Goal: Information Seeking & Learning: Learn about a topic

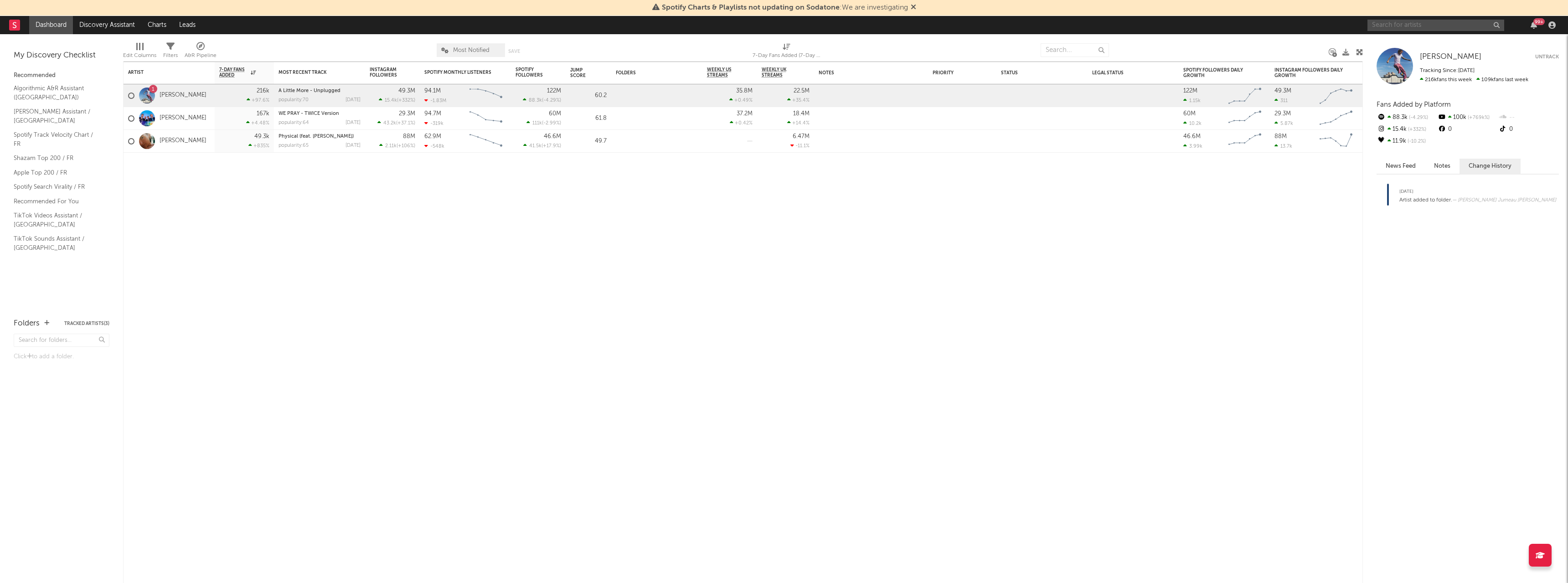
click at [1386, 23] on input "text" at bounding box center [1436, 26] width 136 height 12
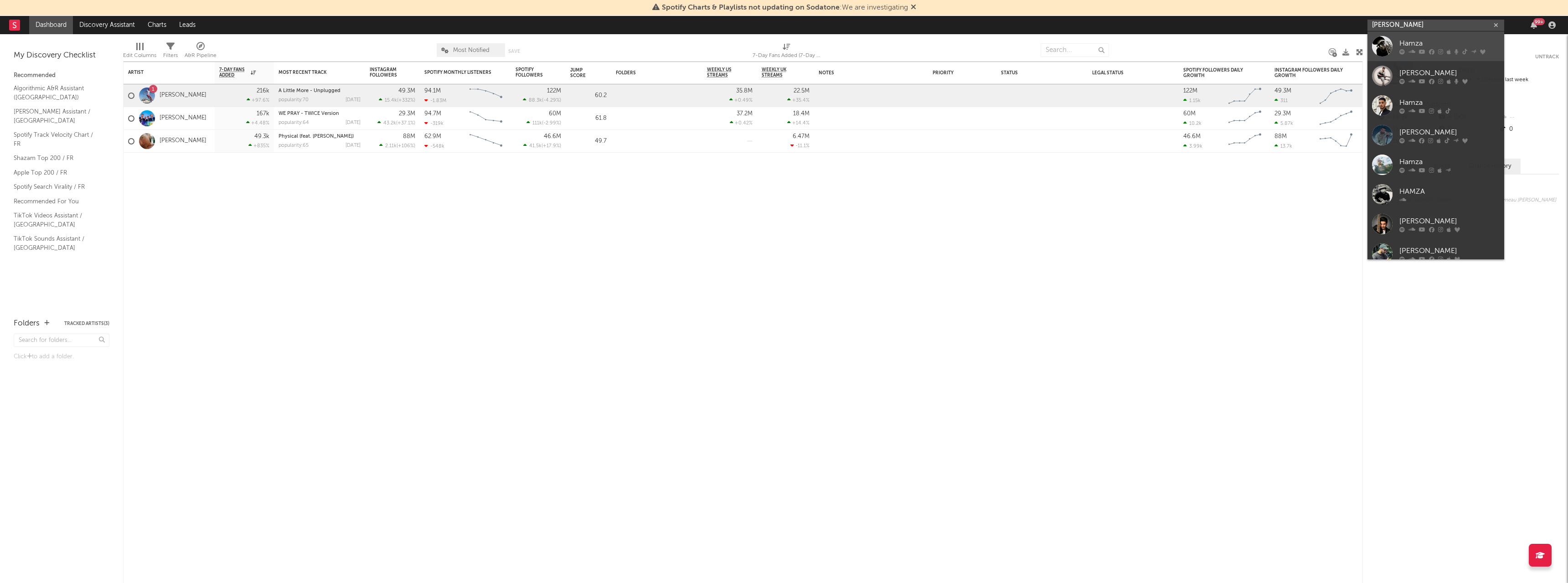
type input "[PERSON_NAME]"
click at [1386, 41] on div at bounding box center [1382, 46] width 21 height 21
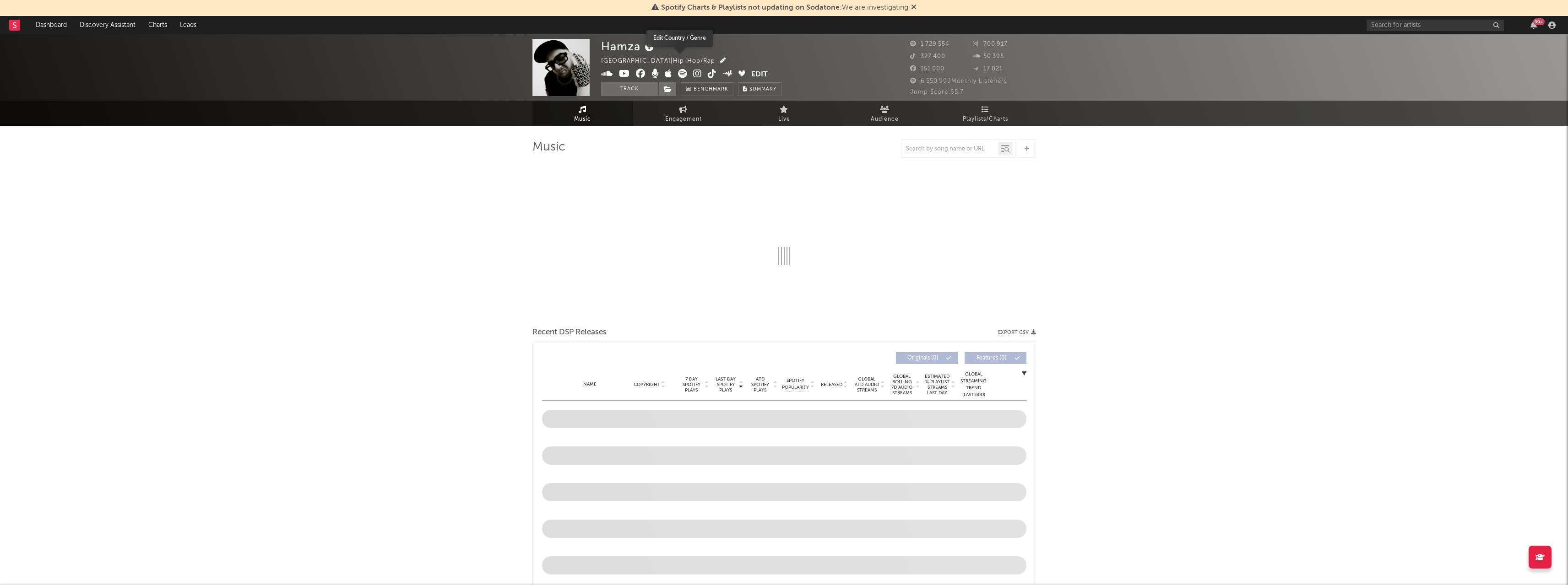
click at [720, 58] on icon "button" at bounding box center [723, 60] width 6 height 6
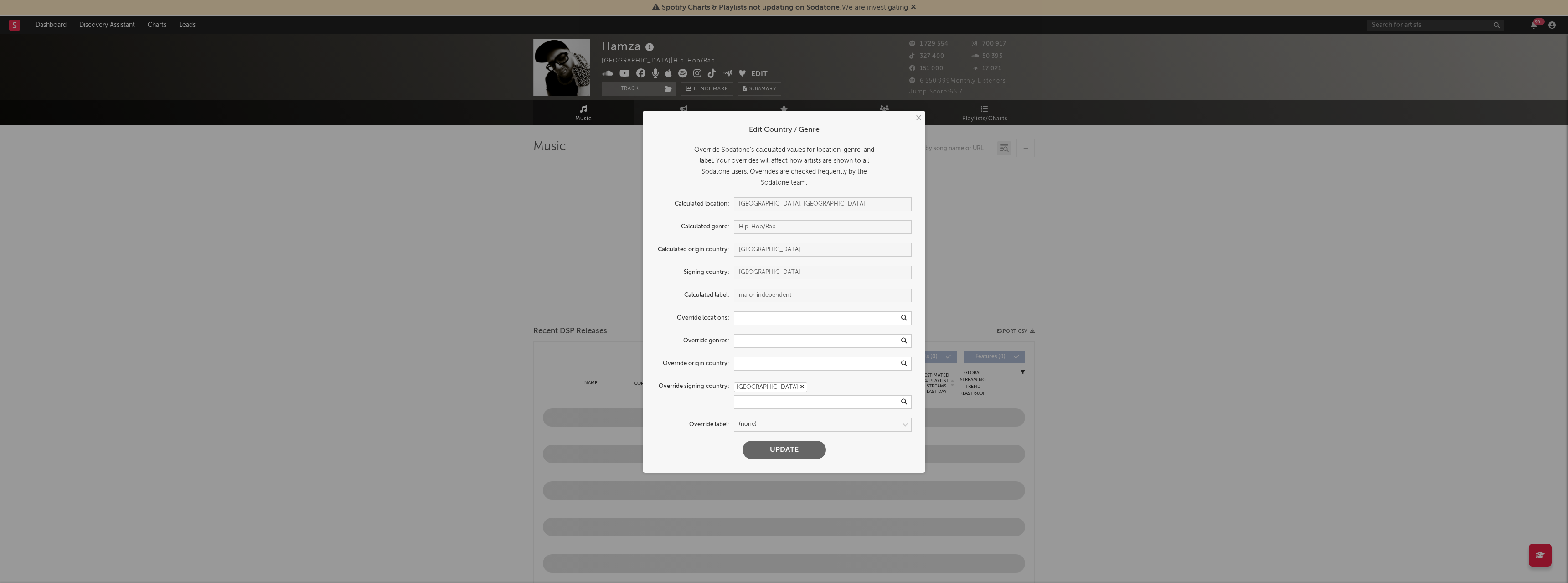
select select "6m"
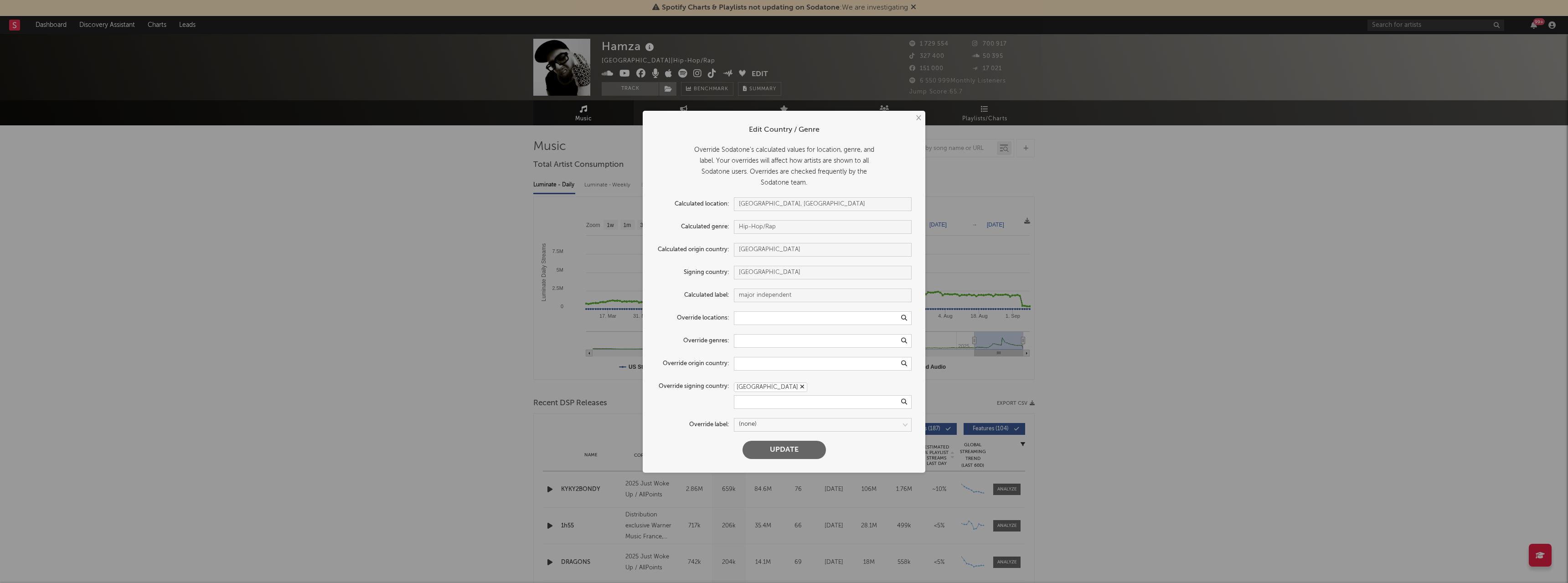
click at [800, 386] on icon "button" at bounding box center [801, 386] width 4 height 6
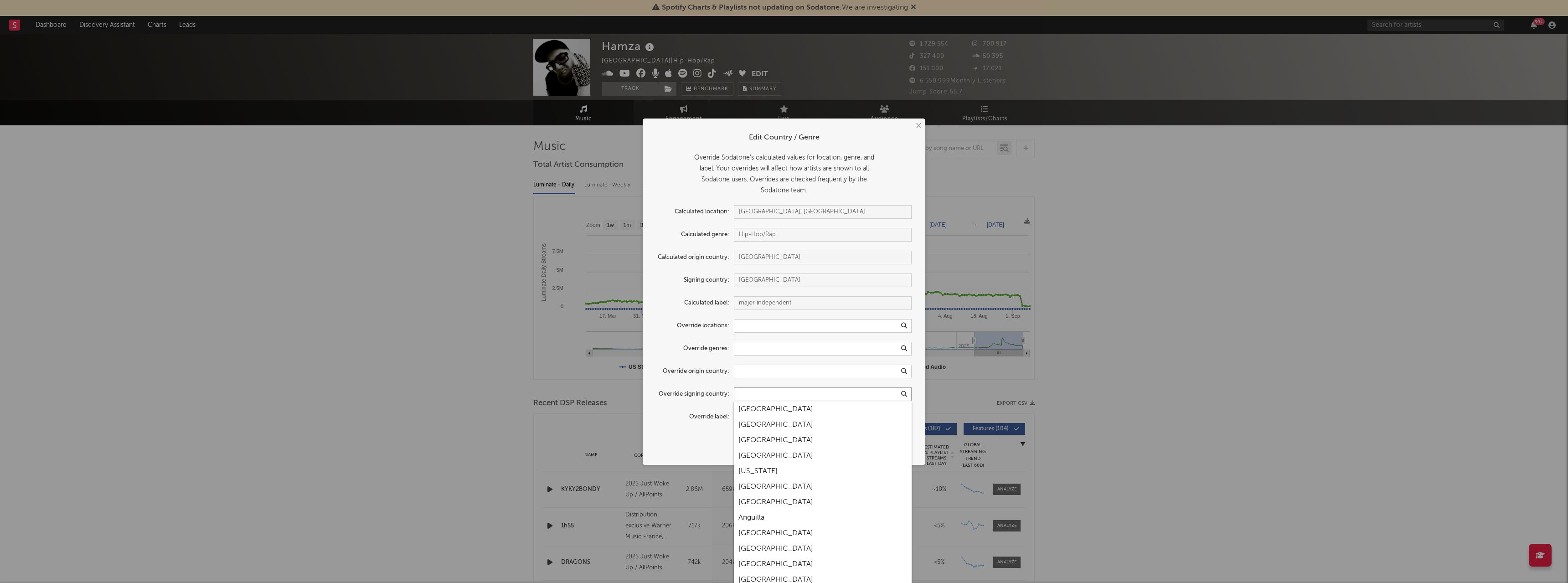
click at [747, 399] on input "text" at bounding box center [823, 394] width 178 height 13
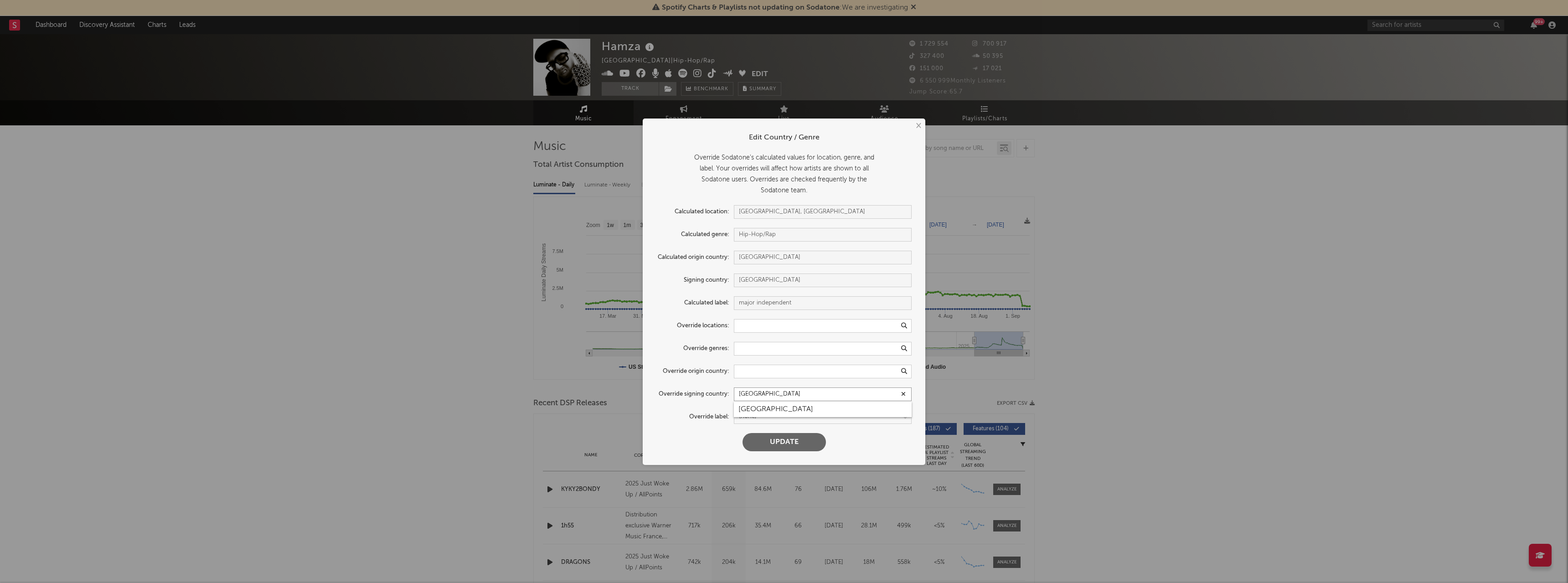
type input "[GEOGRAPHIC_DATA]"
click at [754, 406] on div "[GEOGRAPHIC_DATA]" at bounding box center [823, 409] width 178 height 16
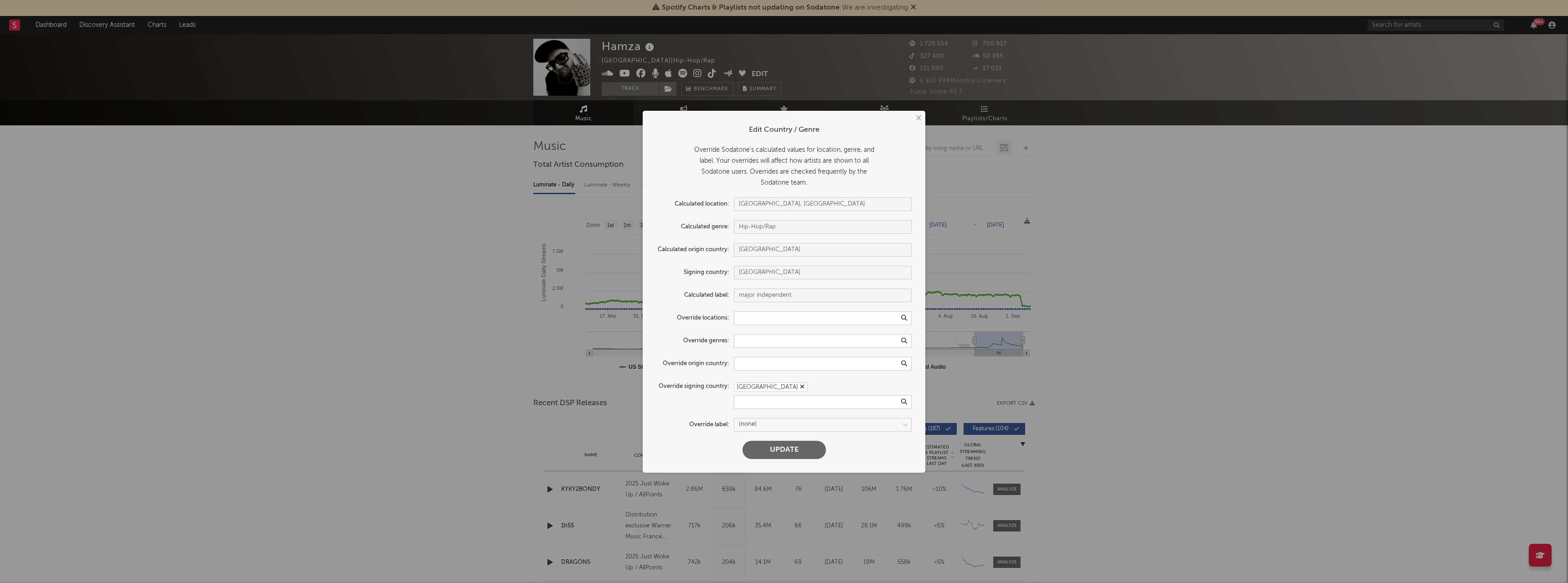
click at [770, 448] on button "Update" at bounding box center [784, 451] width 83 height 18
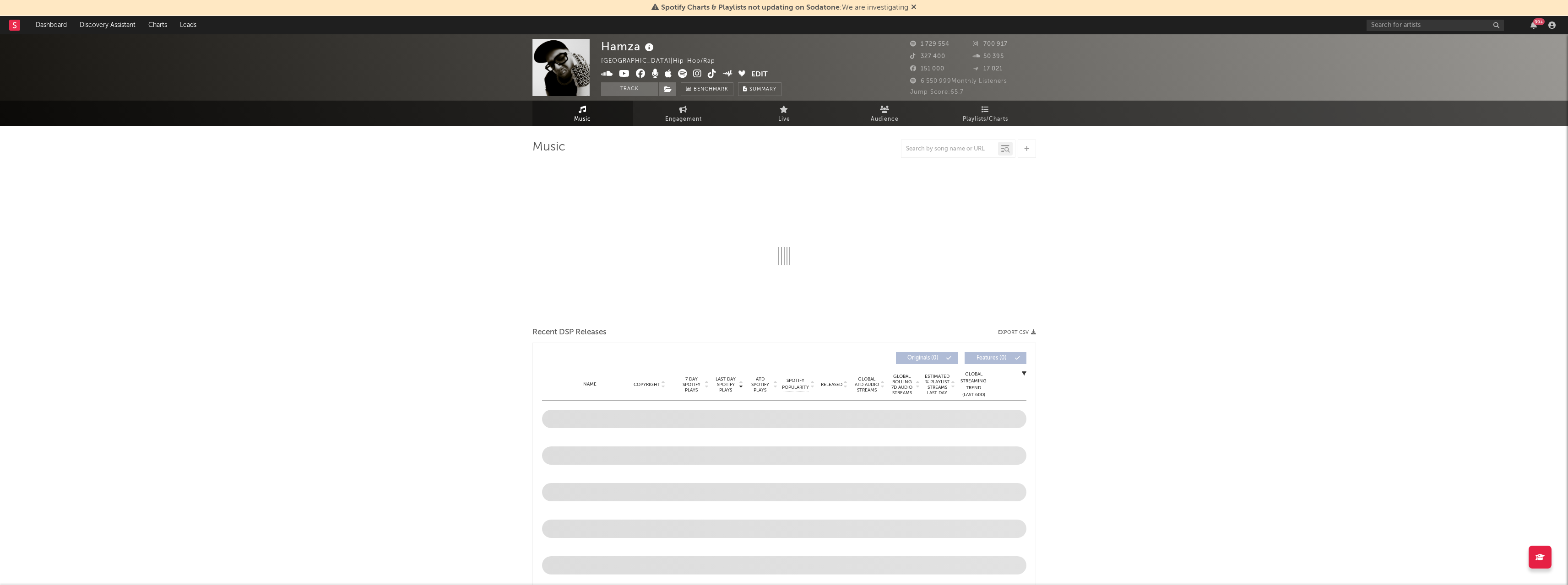
select select "6m"
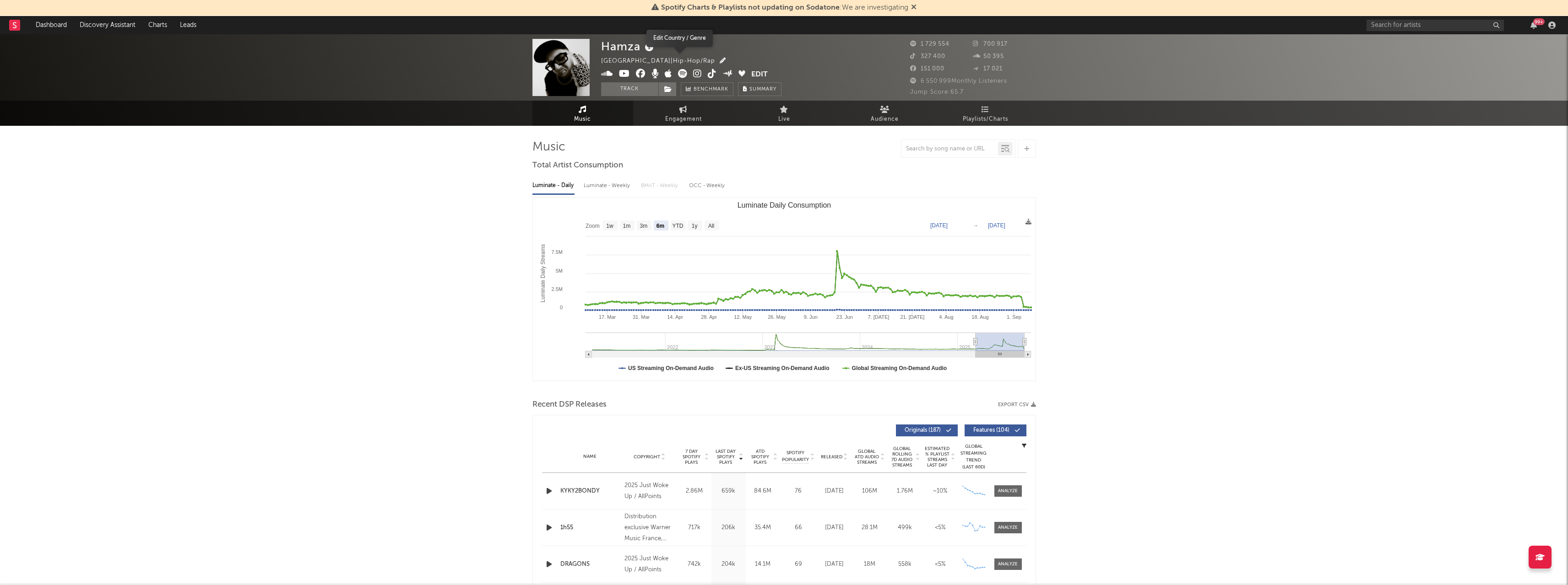
click at [720, 59] on icon "button" at bounding box center [723, 60] width 6 height 6
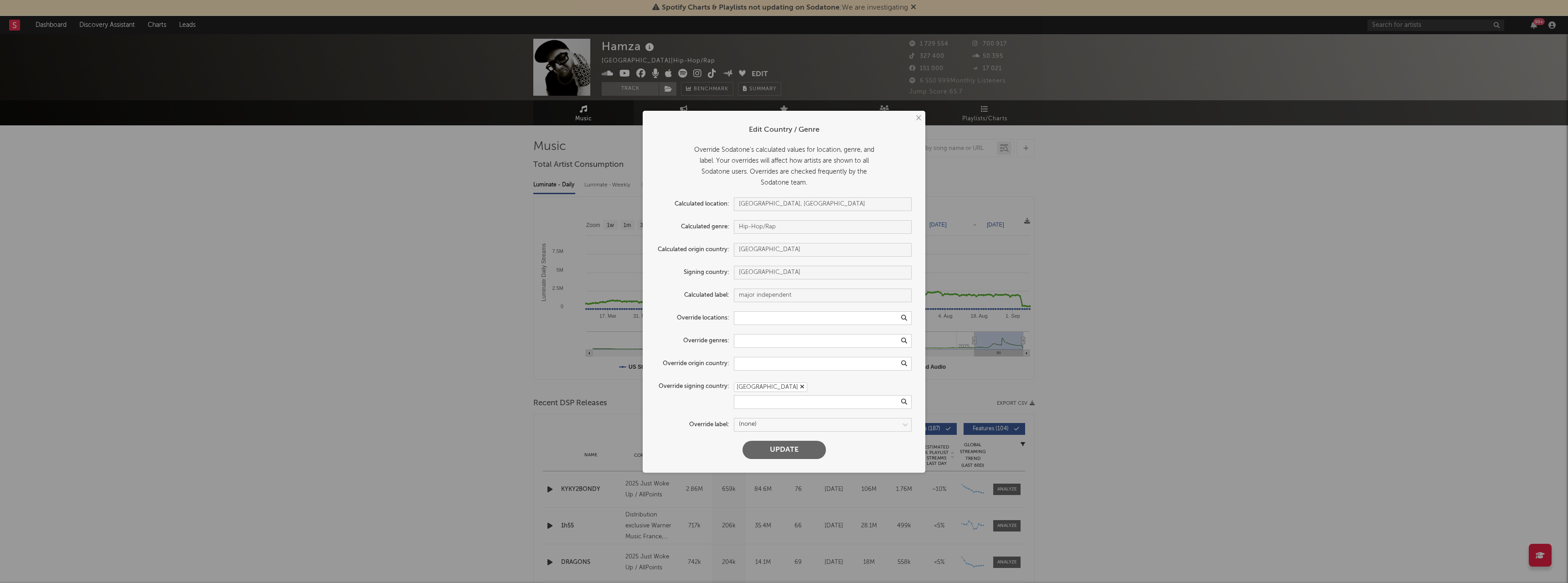
click at [920, 118] on button "×" at bounding box center [918, 118] width 10 height 10
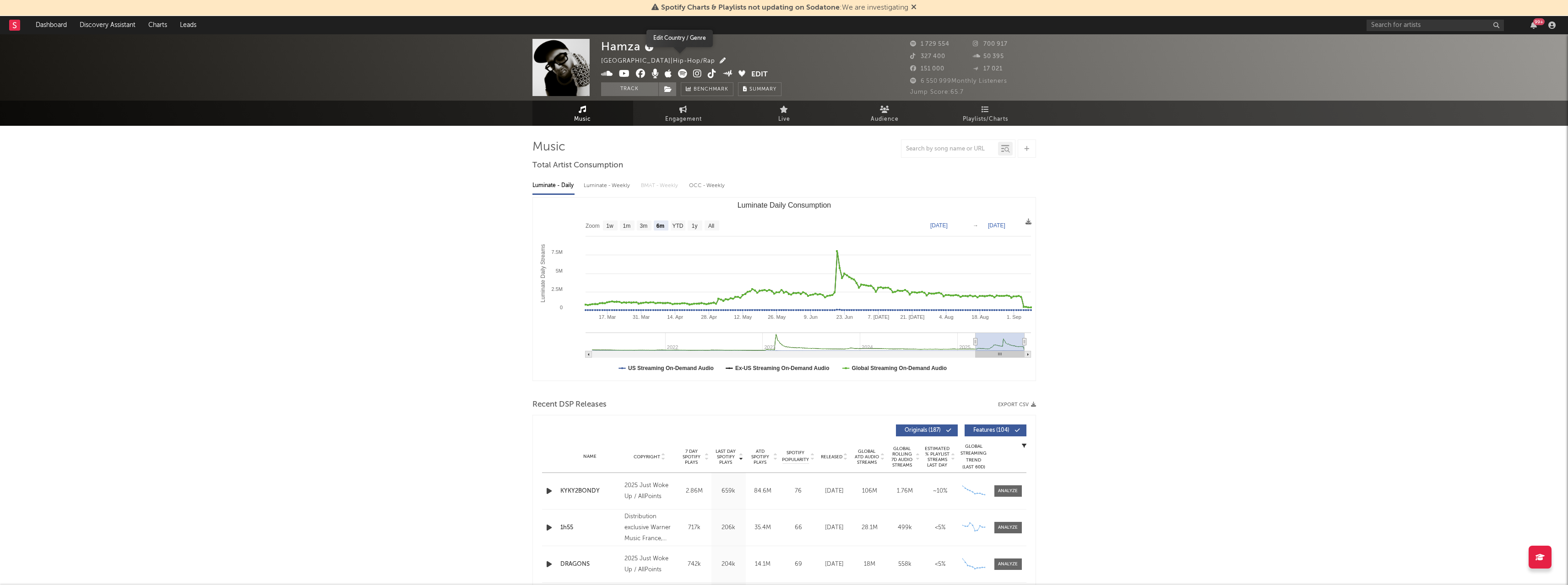
click at [720, 61] on icon "button" at bounding box center [723, 60] width 6 height 6
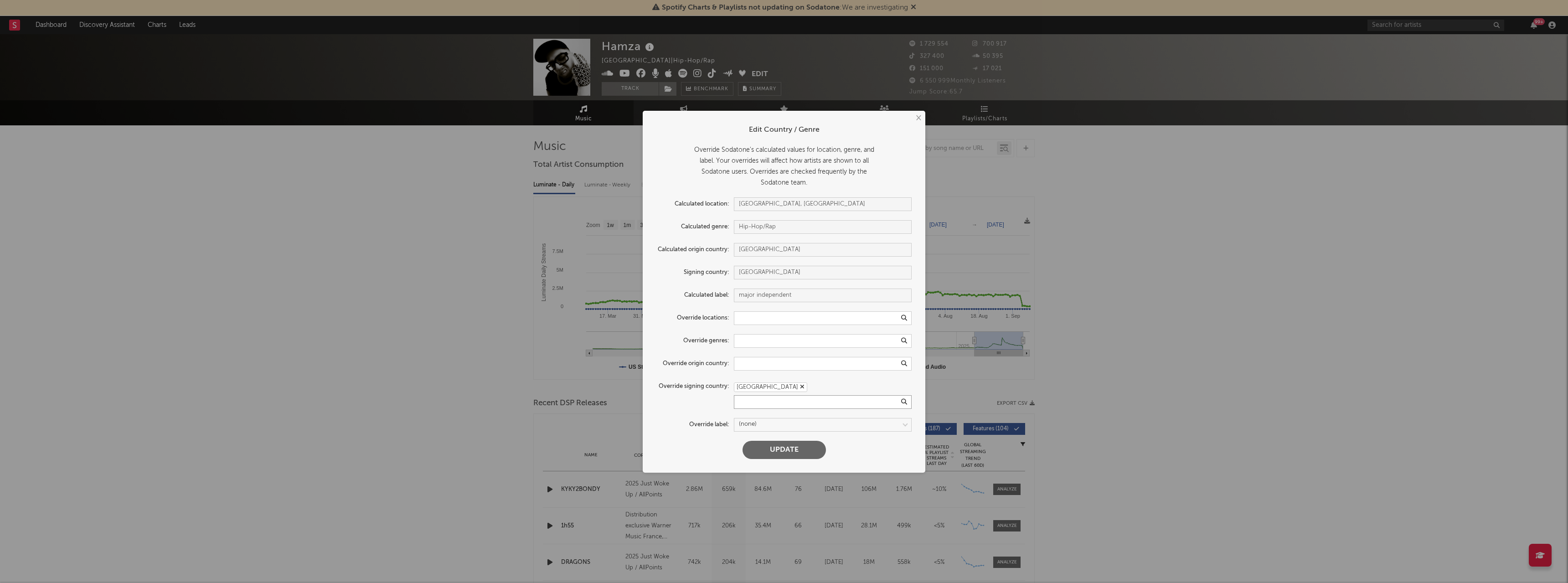
click at [751, 400] on input "text" at bounding box center [823, 402] width 178 height 13
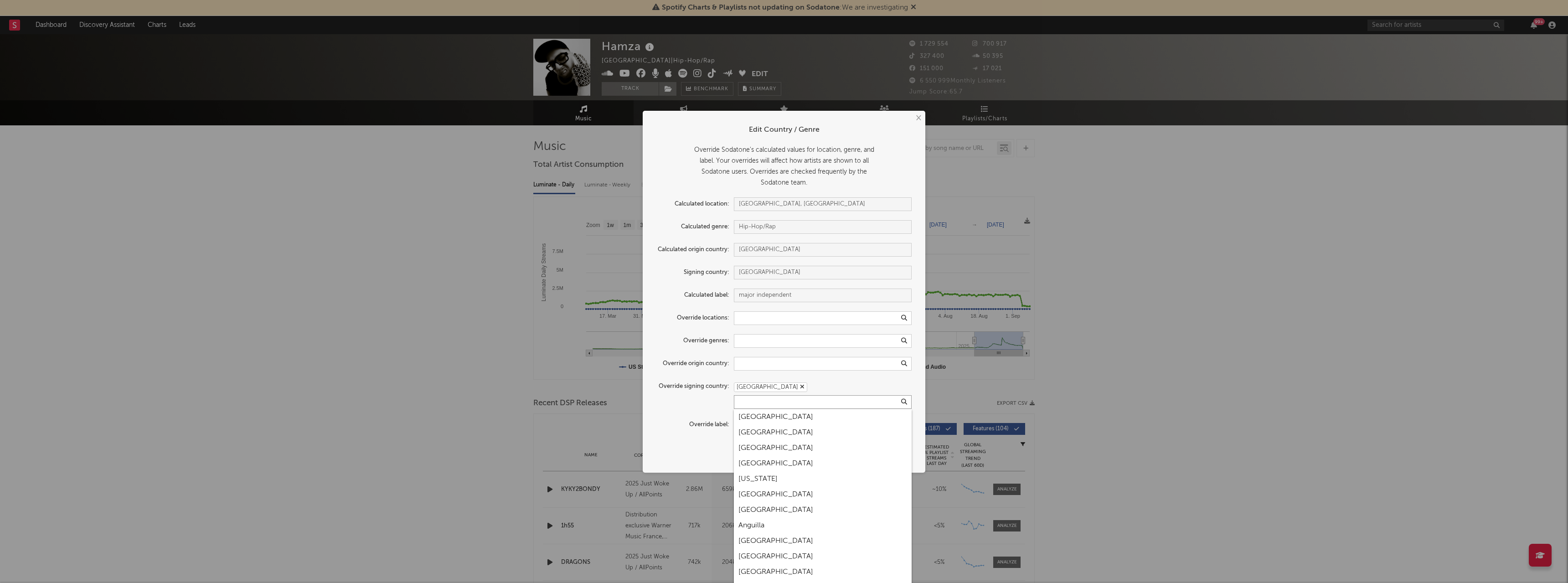
click at [751, 399] on input "text" at bounding box center [823, 402] width 178 height 13
click at [788, 385] on div "[GEOGRAPHIC_DATA]" at bounding box center [823, 387] width 178 height 11
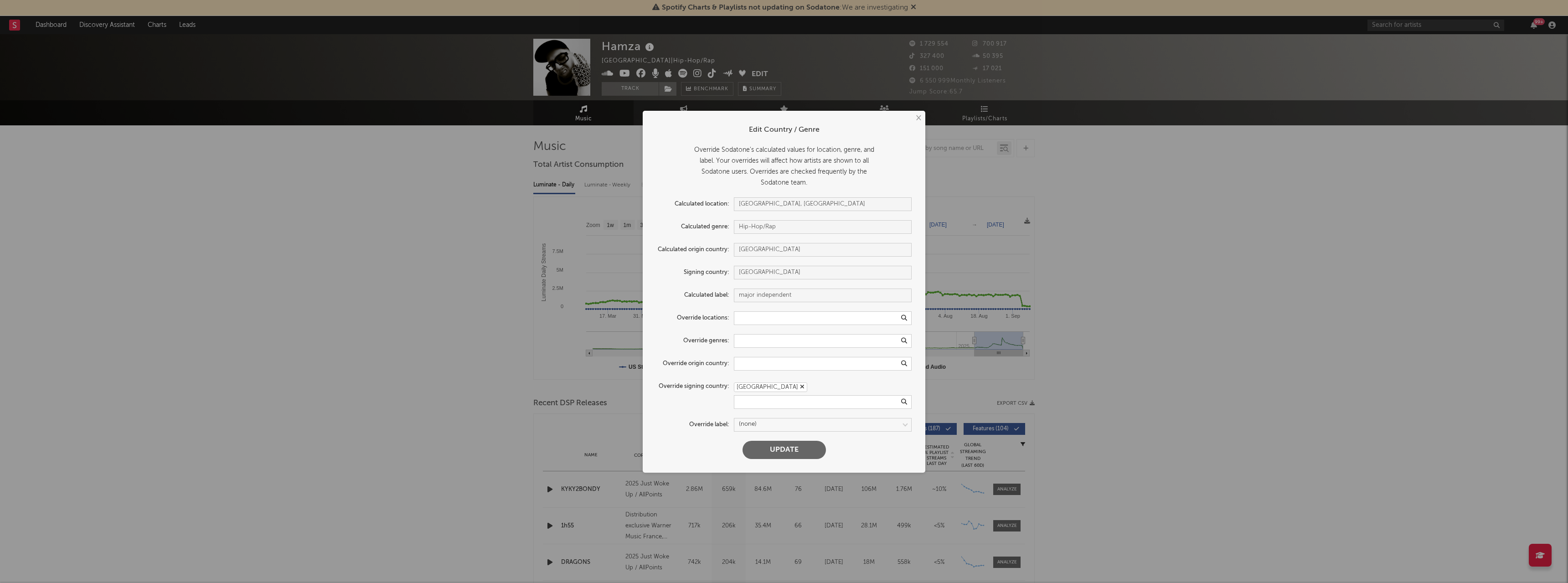
click at [918, 116] on button "×" at bounding box center [918, 118] width 10 height 10
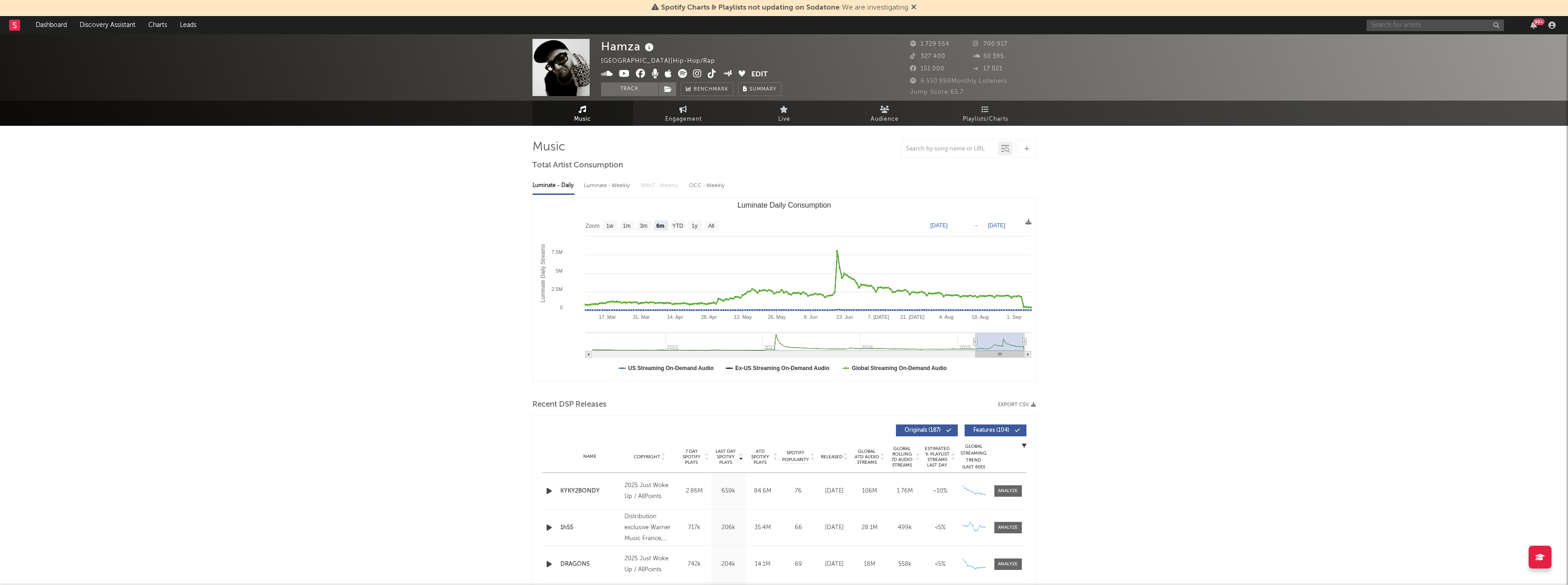
click at [1418, 25] on input "text" at bounding box center [1436, 26] width 137 height 12
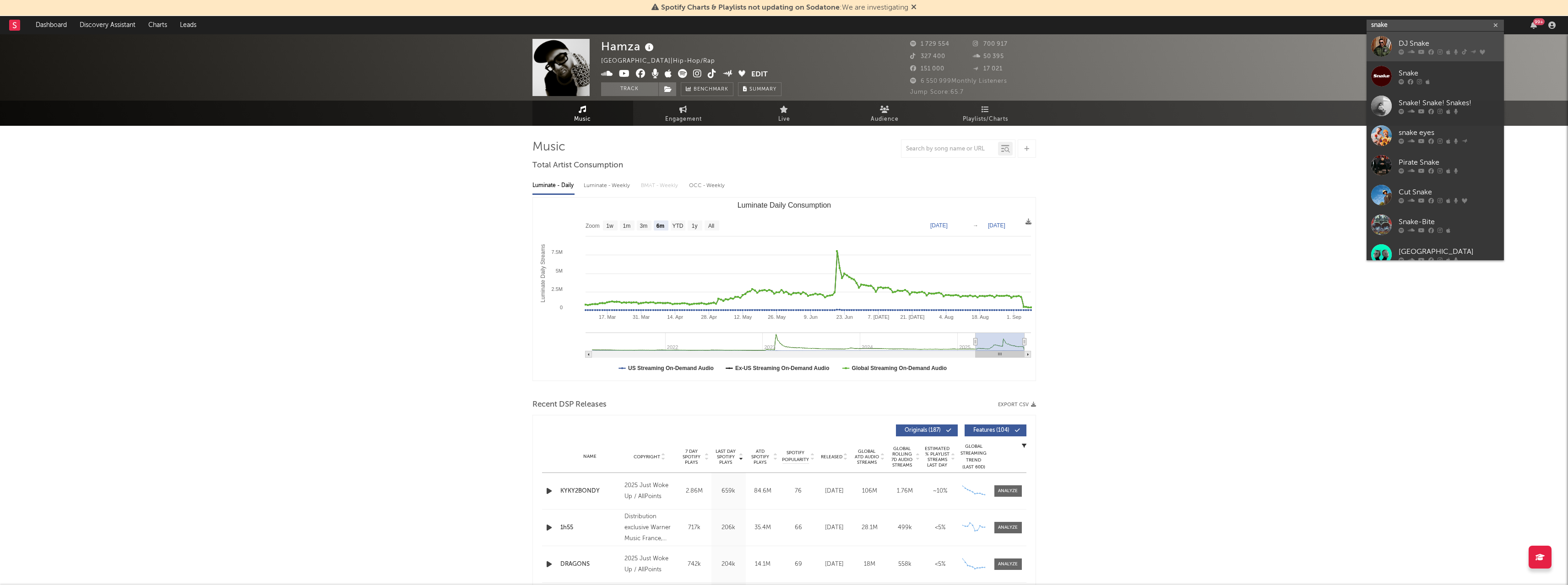
type input "snake"
click at [1396, 41] on link "DJ Snake" at bounding box center [1436, 47] width 137 height 30
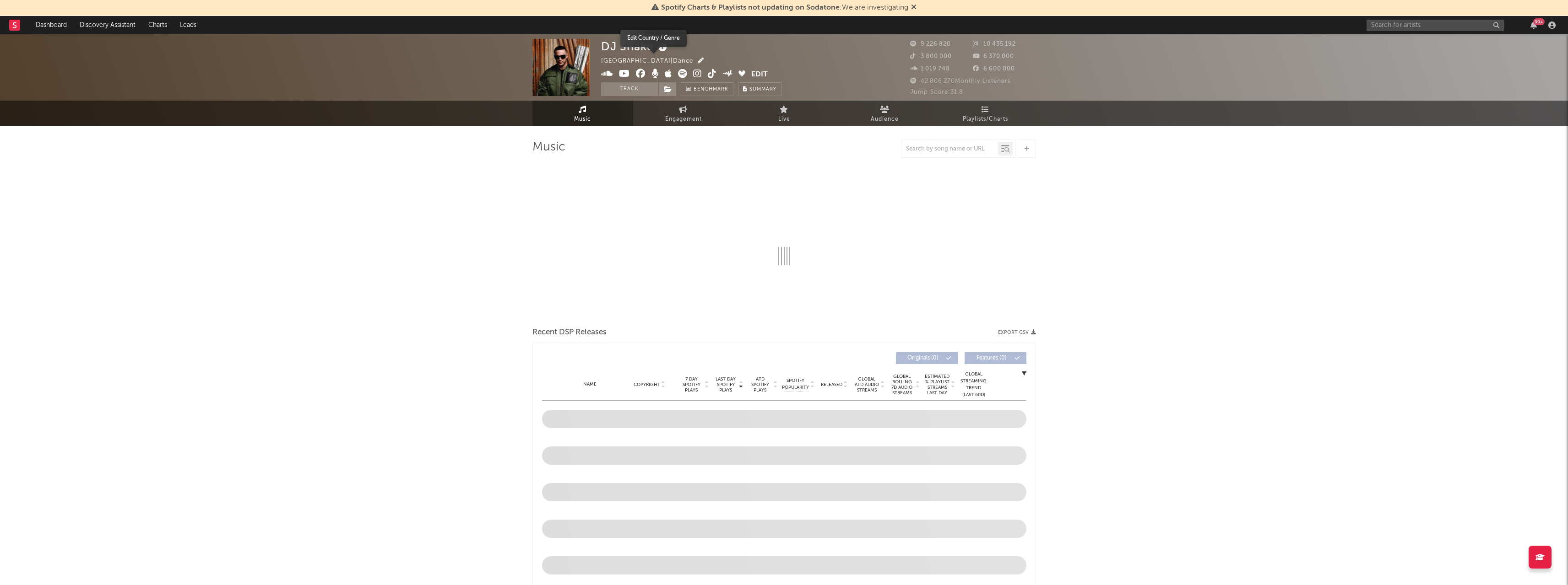
select select "6m"
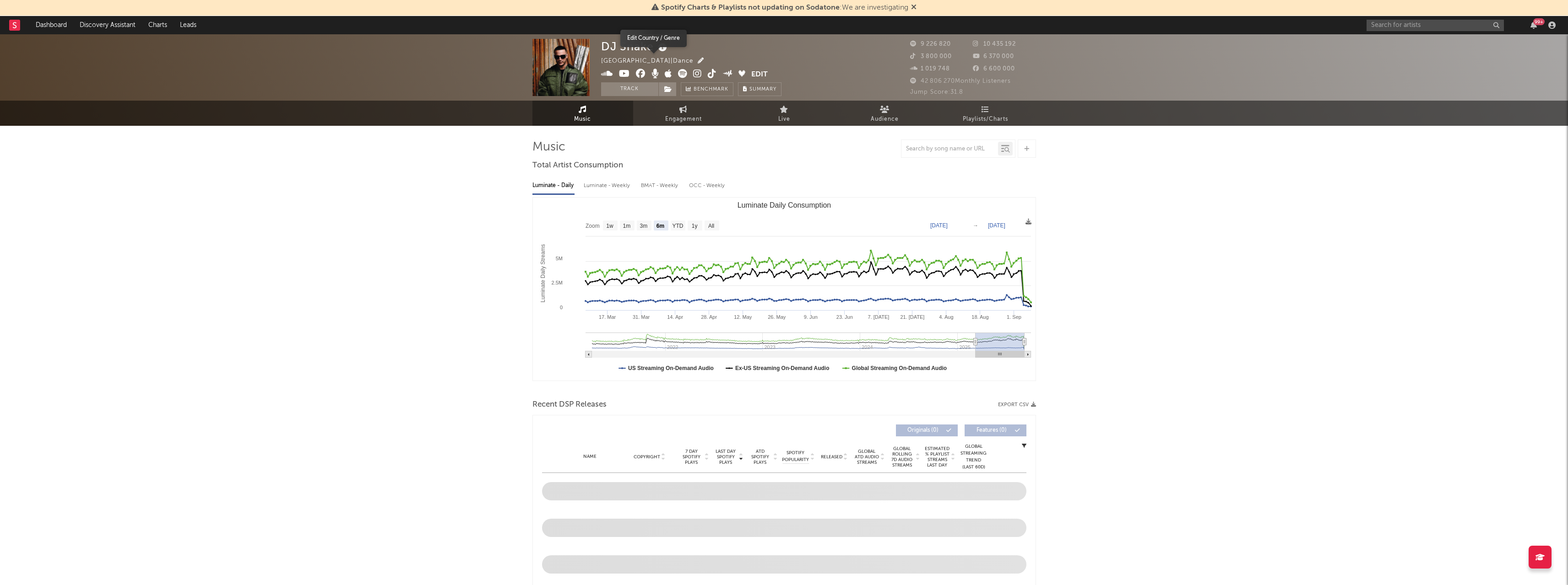
click at [698, 62] on icon "button" at bounding box center [701, 60] width 6 height 6
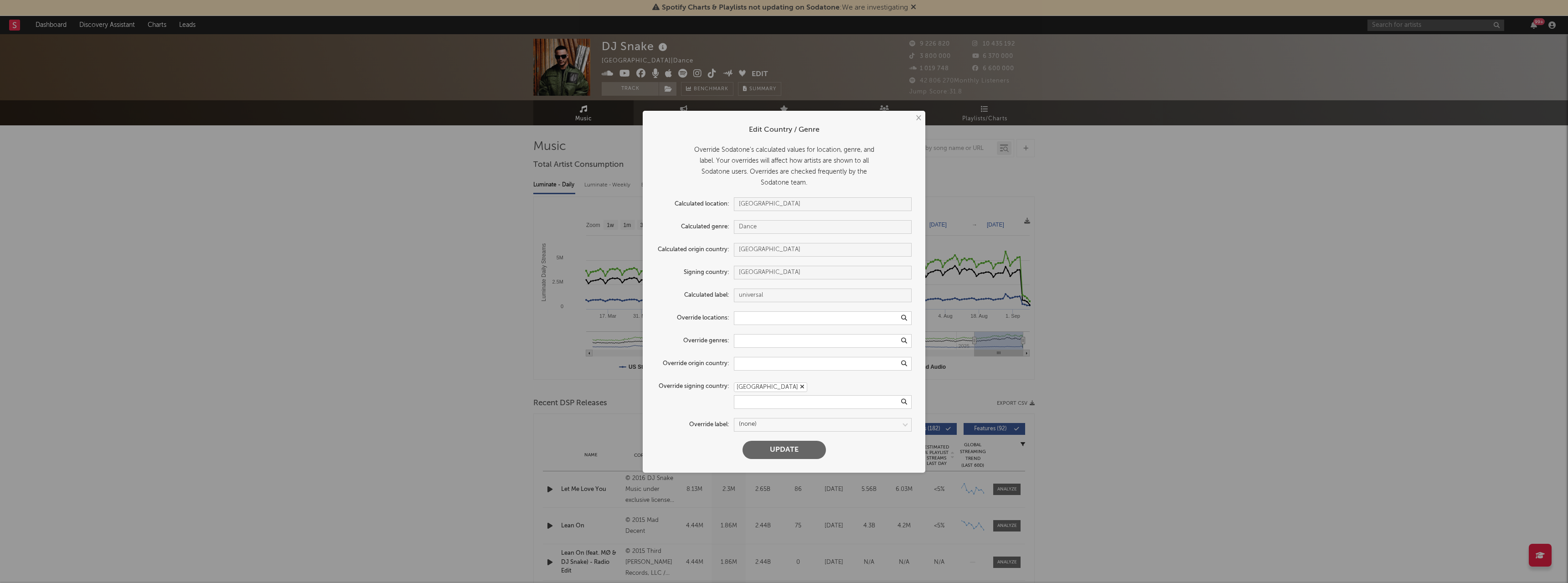
click at [918, 120] on button "×" at bounding box center [918, 118] width 10 height 10
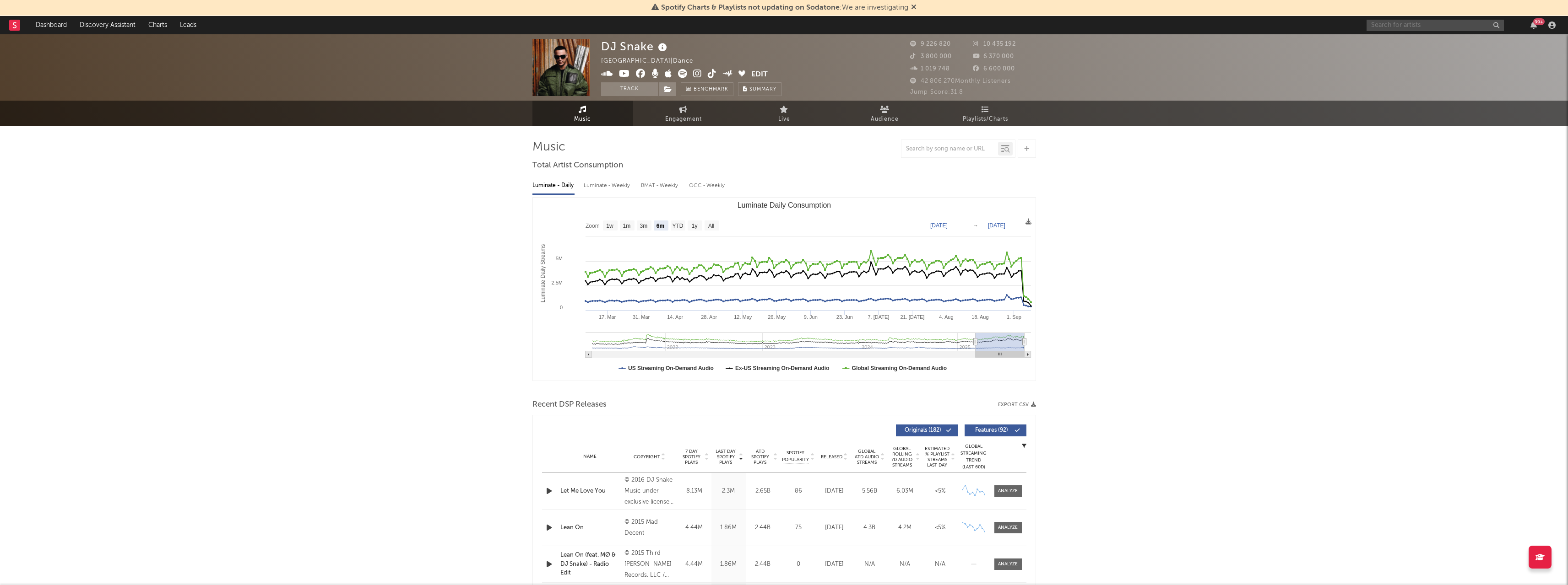
click at [1374, 22] on input "text" at bounding box center [1436, 26] width 137 height 12
type input "i"
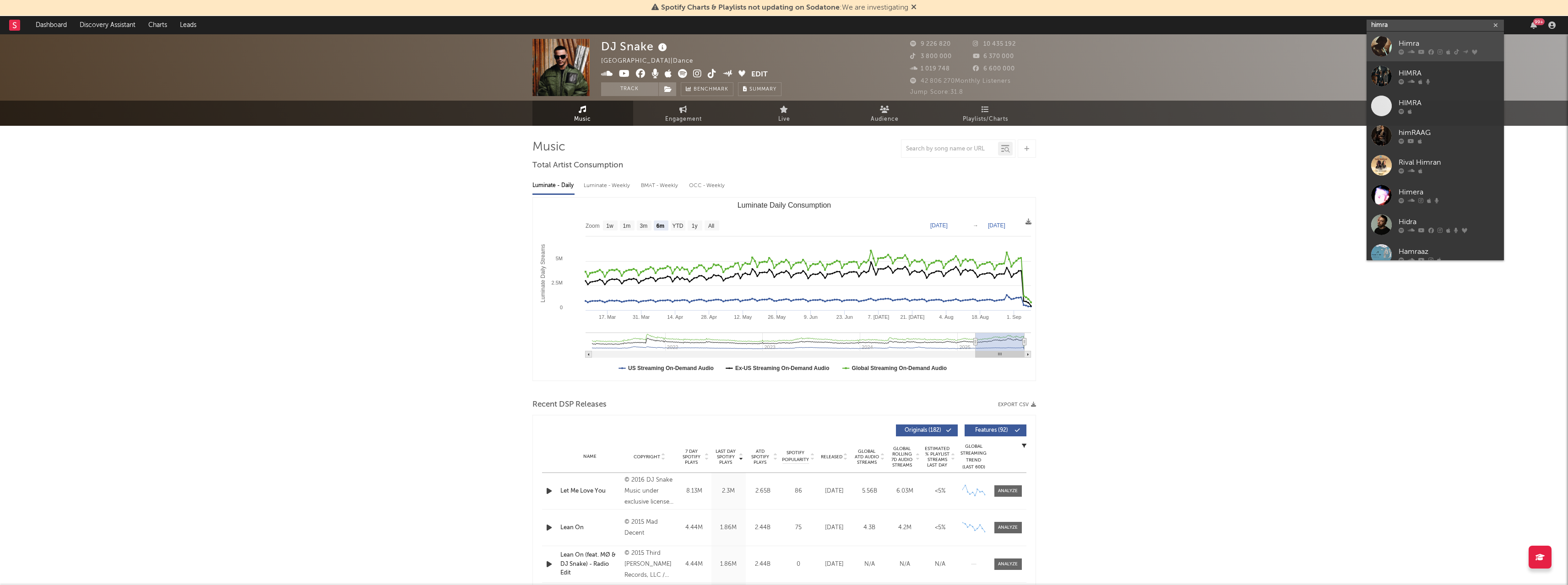
type input "himra"
click at [1394, 44] on link "Himra" at bounding box center [1436, 47] width 137 height 30
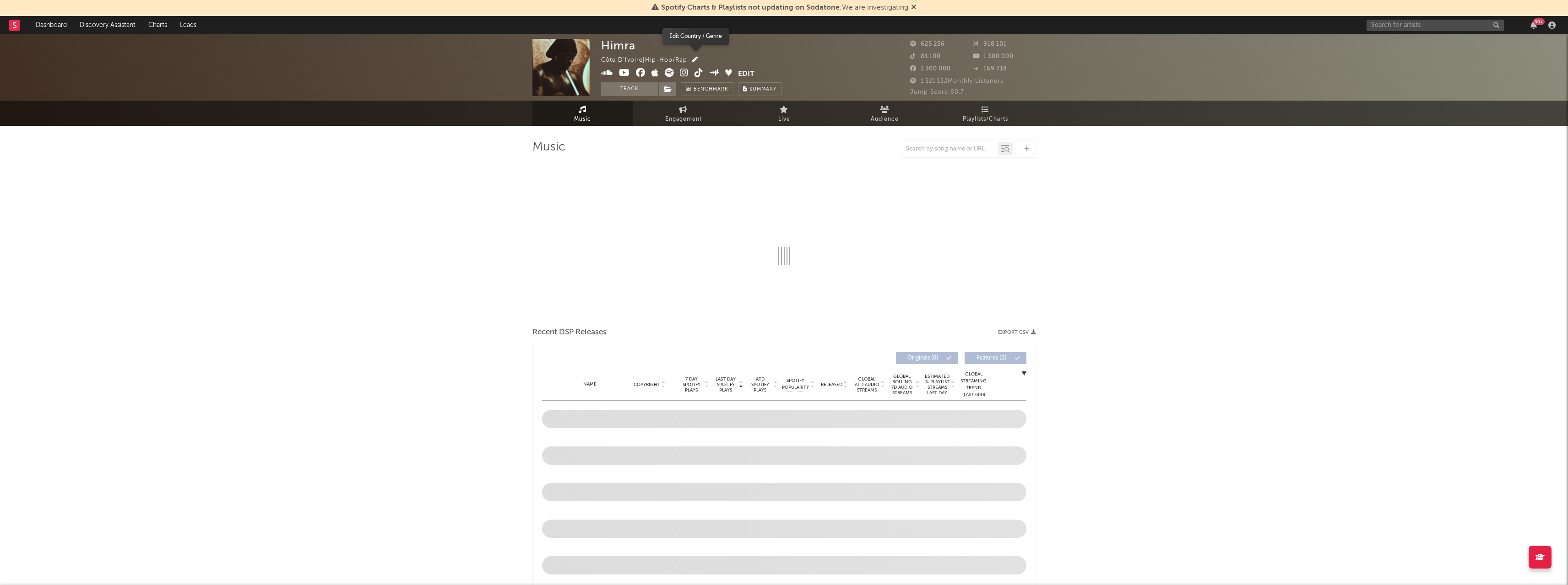
click at [697, 58] on icon "button" at bounding box center [694, 59] width 6 height 6
select select "6m"
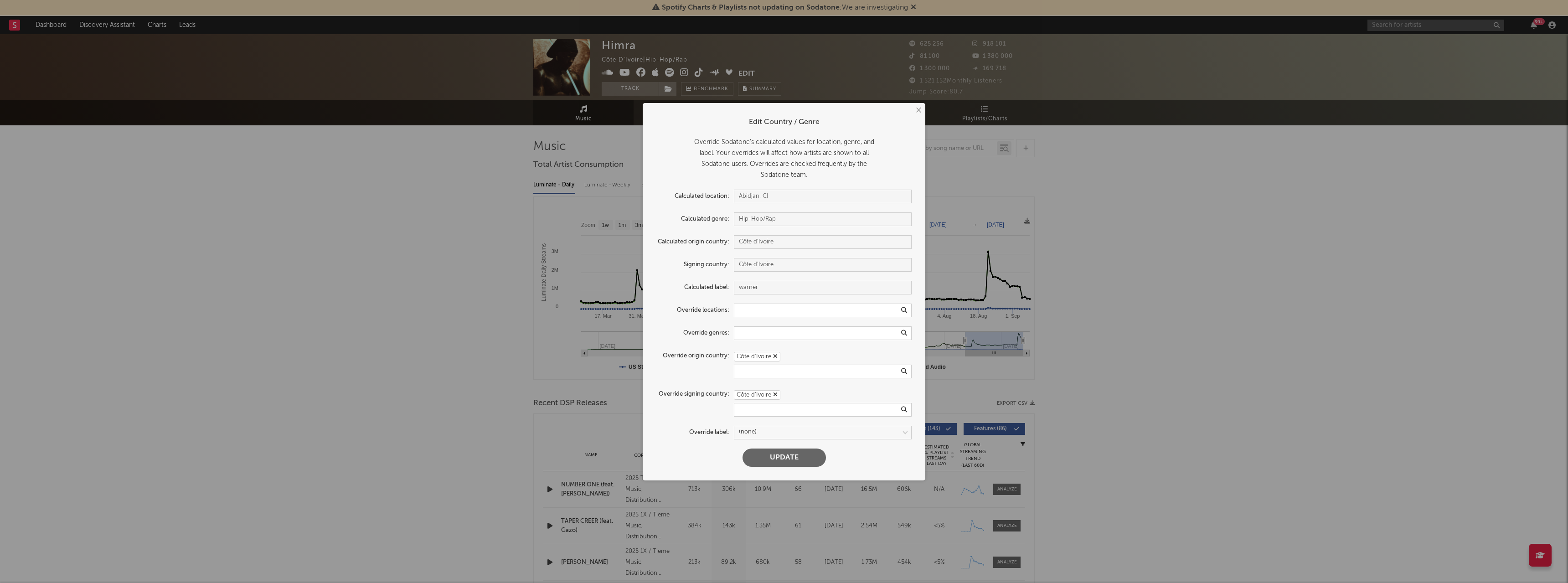
click at [395, 369] on div "× Edit Country / Genre Override Sodatone's calculated values for location, genr…" at bounding box center [784, 292] width 1568 height 583
